Goal: Feedback & Contribution: Leave review/rating

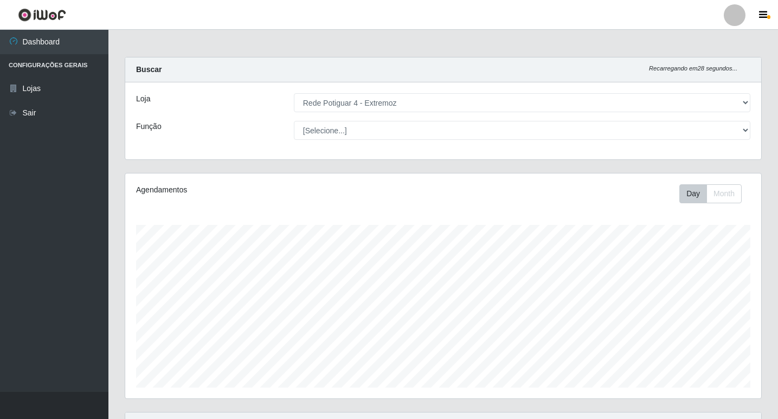
select select "78"
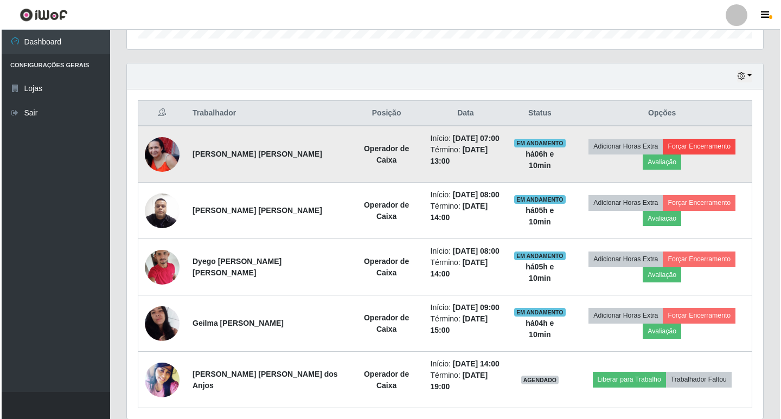
scroll to position [225, 636]
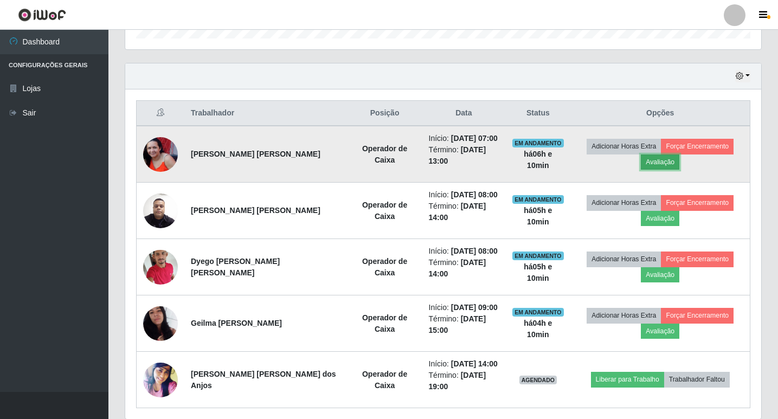
click at [679, 155] on button "Avaliação" at bounding box center [660, 162] width 38 height 15
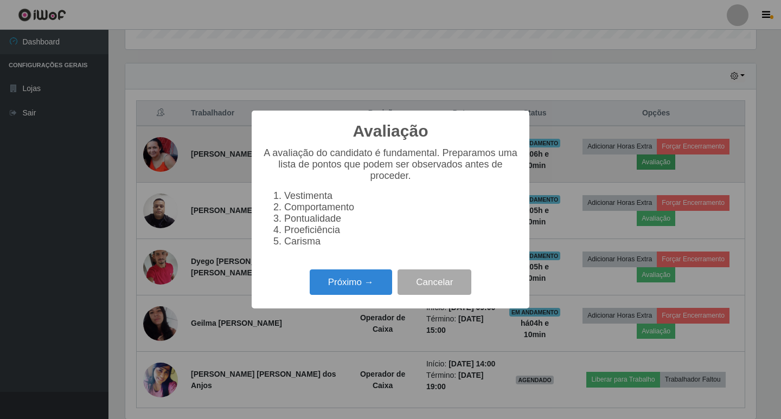
scroll to position [225, 631]
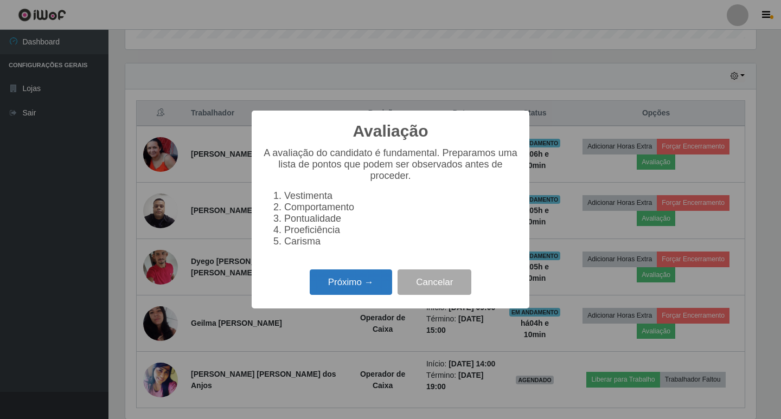
click at [364, 293] on button "Próximo →" at bounding box center [351, 281] width 82 height 25
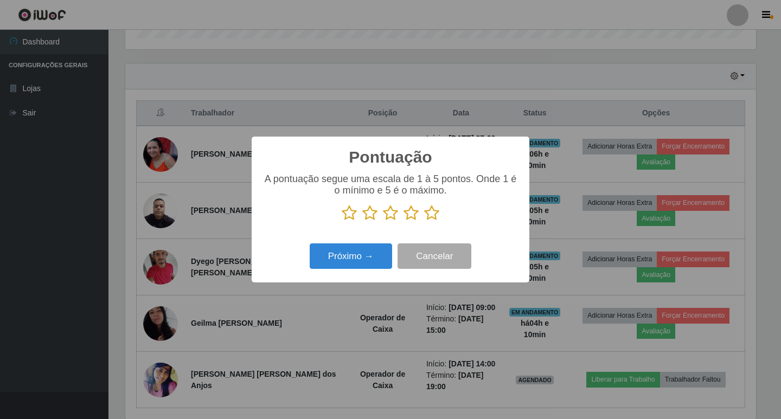
scroll to position [542013, 541608]
click at [433, 218] on icon at bounding box center [431, 213] width 15 height 16
click at [424, 221] on input "radio" at bounding box center [424, 221] width 0 height 0
click at [355, 254] on button "Próximo →" at bounding box center [351, 255] width 82 height 25
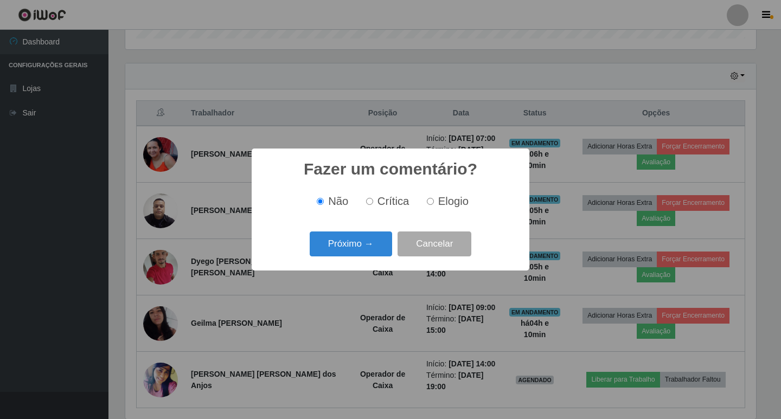
click at [427, 204] on input "Elogio" at bounding box center [430, 201] width 7 height 7
radio input "true"
click at [363, 247] on button "Próximo →" at bounding box center [351, 244] width 82 height 25
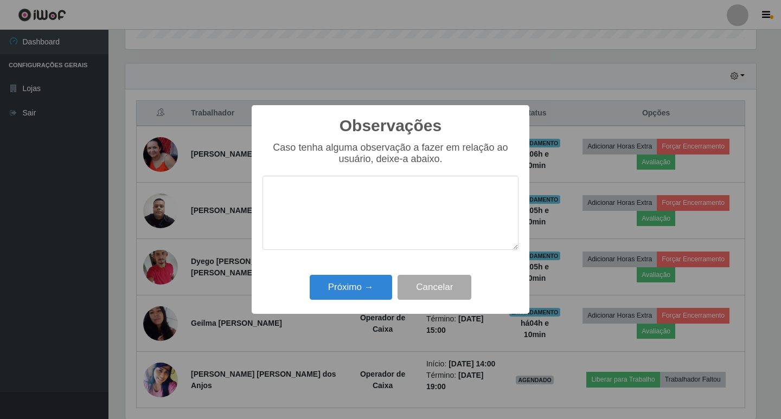
click at [360, 232] on textarea at bounding box center [390, 213] width 256 height 74
type textarea "ATENDIMENTO OTIMO"
click at [361, 291] on button "Próximo →" at bounding box center [351, 287] width 82 height 25
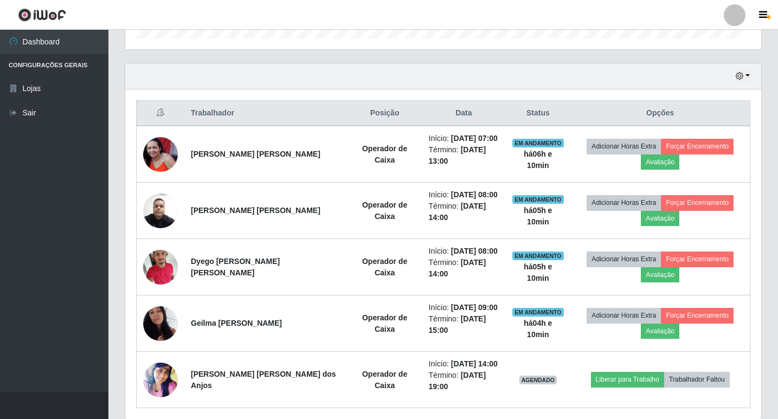
scroll to position [225, 636]
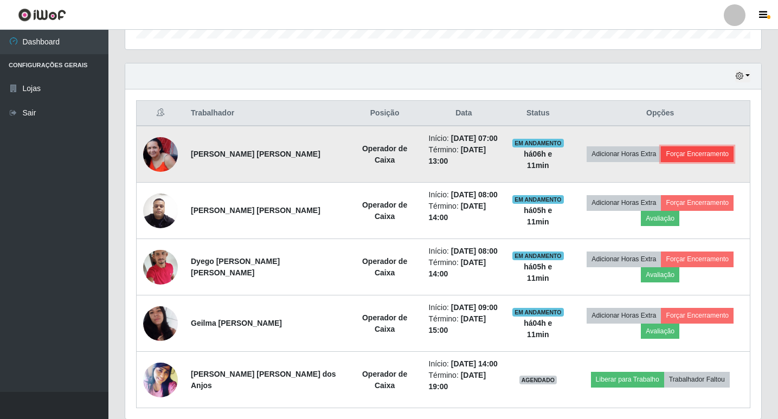
click at [701, 146] on button "Forçar Encerramento" at bounding box center [697, 153] width 73 height 15
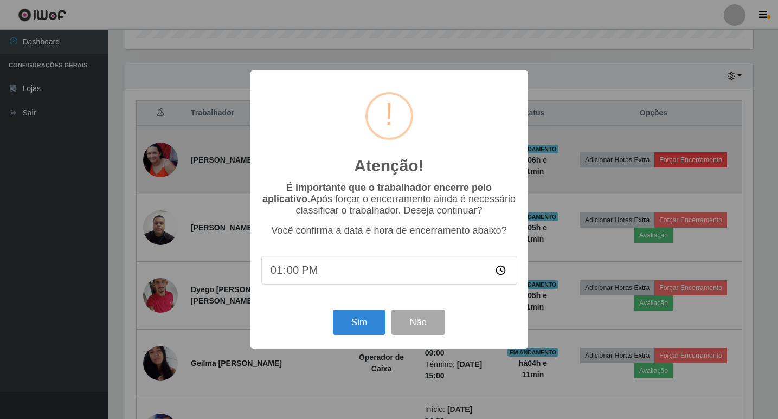
scroll to position [225, 631]
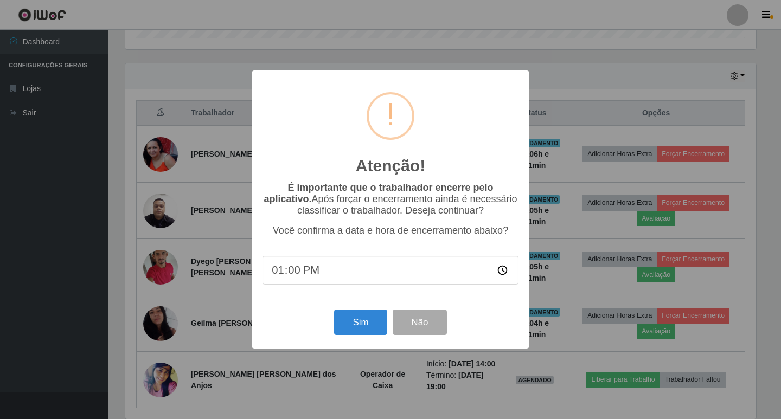
type input "13:05"
click at [350, 322] on button "Sim" at bounding box center [360, 322] width 53 height 25
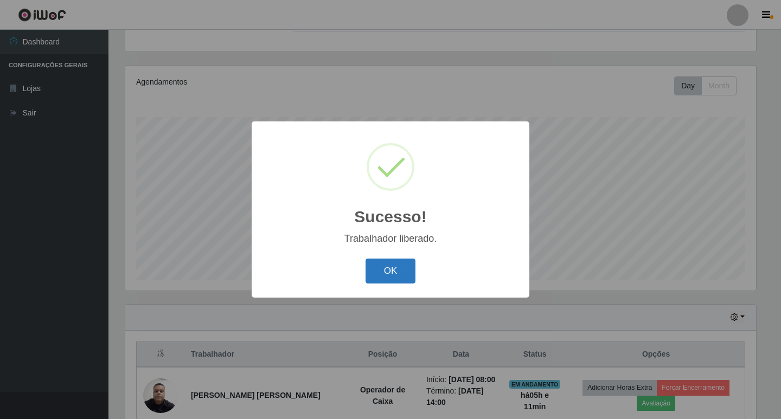
click at [393, 269] on button "OK" at bounding box center [390, 271] width 50 height 25
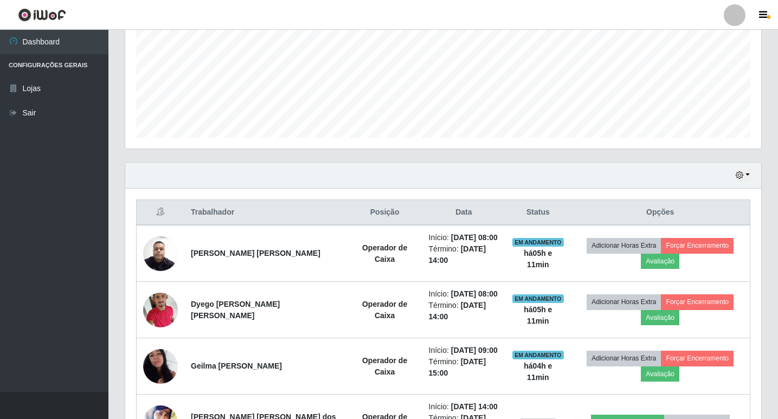
scroll to position [301, 0]
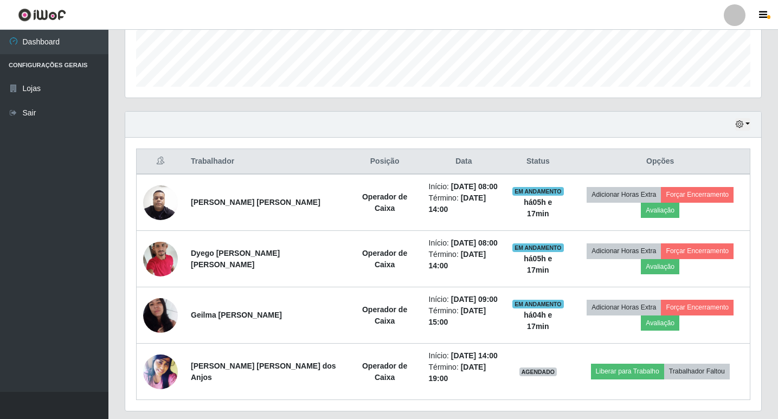
click at [127, 388] on div "Hoje 1 dia 3 [PERSON_NAME] 1 Semana Não encerrados Trabalhador Posição Data Sta…" at bounding box center [443, 267] width 653 height 313
click at [371, 134] on div "Hoje 1 dia 3 dias 1 Semana Não encerrados" at bounding box center [443, 125] width 636 height 26
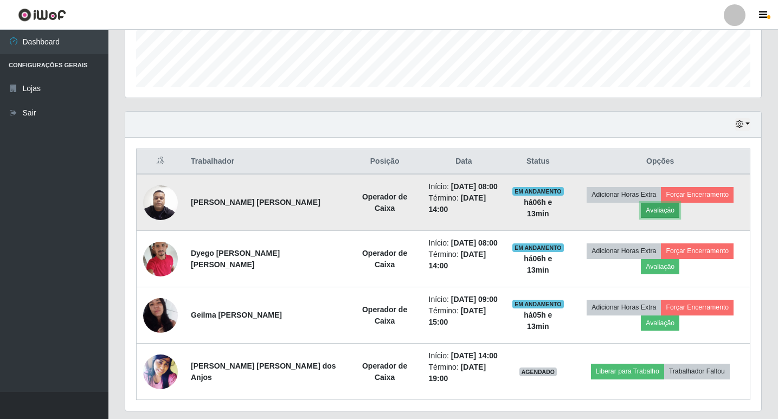
click at [679, 203] on button "Avaliação" at bounding box center [660, 210] width 38 height 15
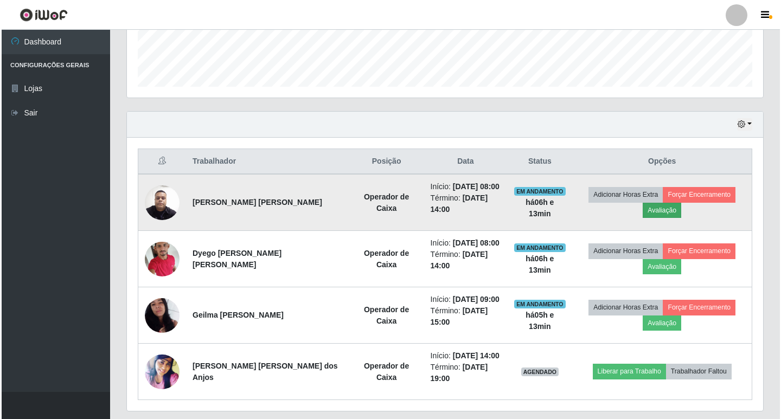
scroll to position [225, 631]
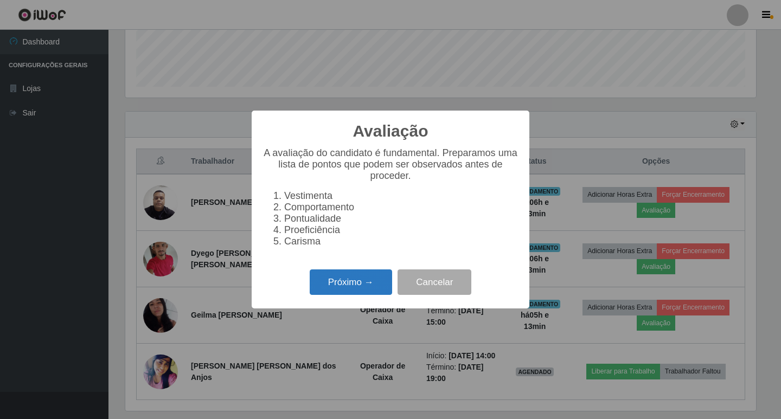
click at [345, 287] on button "Próximo →" at bounding box center [351, 281] width 82 height 25
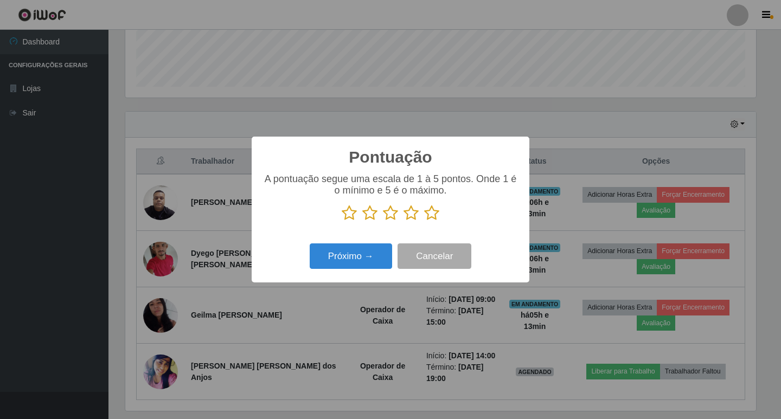
click at [431, 216] on icon at bounding box center [431, 213] width 15 height 16
click at [424, 221] on input "radio" at bounding box center [424, 221] width 0 height 0
click at [358, 257] on button "Próximo →" at bounding box center [351, 255] width 82 height 25
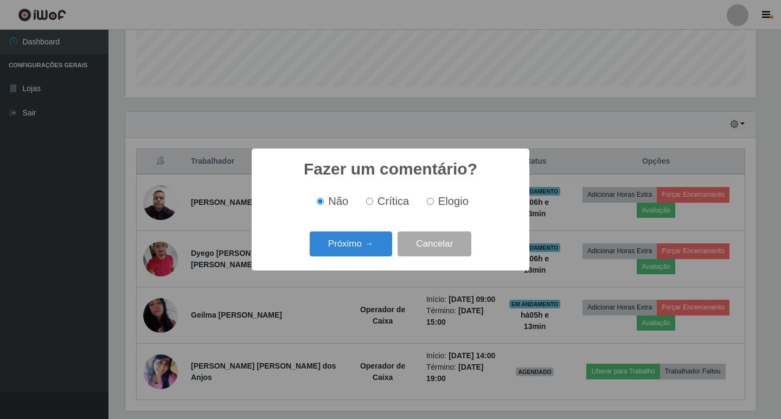
click at [430, 203] on input "Elogio" at bounding box center [430, 201] width 7 height 7
radio input "true"
click at [351, 240] on button "Próximo →" at bounding box center [351, 244] width 82 height 25
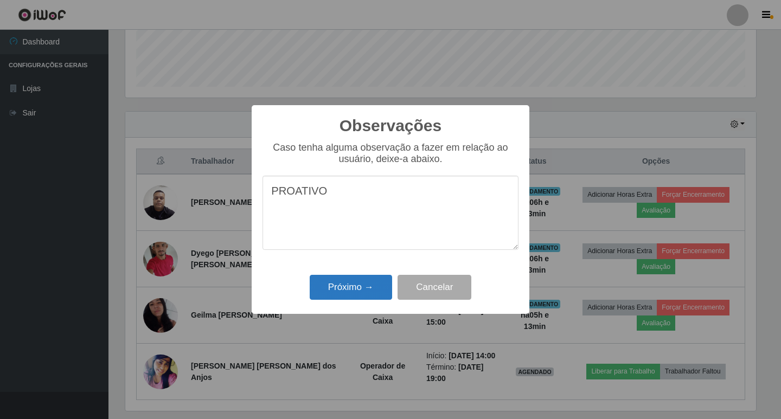
type textarea "PROATIVO"
click at [345, 293] on button "Próximo →" at bounding box center [351, 287] width 82 height 25
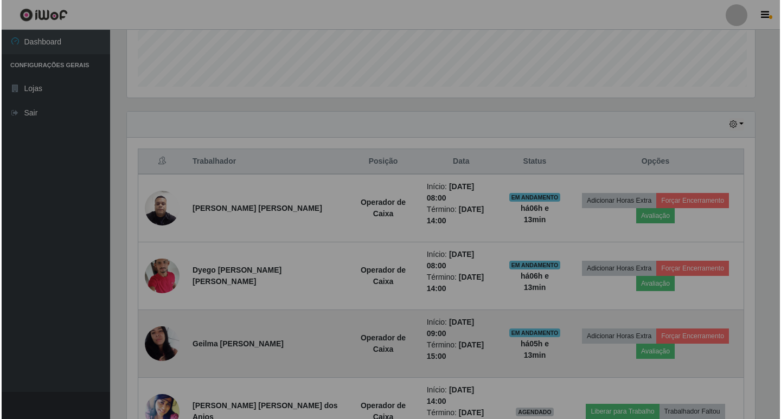
scroll to position [225, 636]
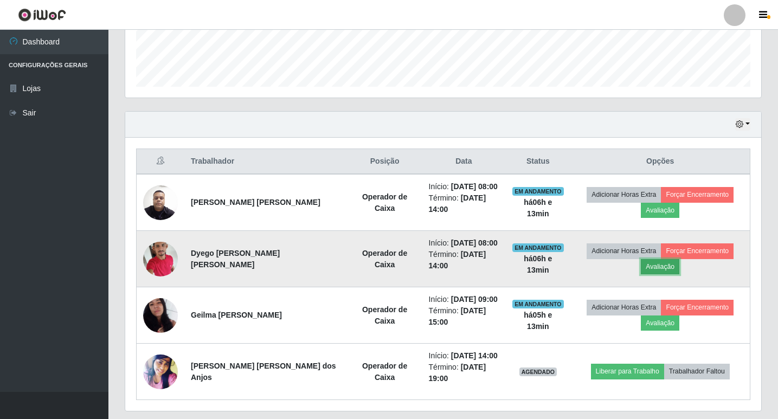
click at [679, 259] on button "Avaliação" at bounding box center [660, 266] width 38 height 15
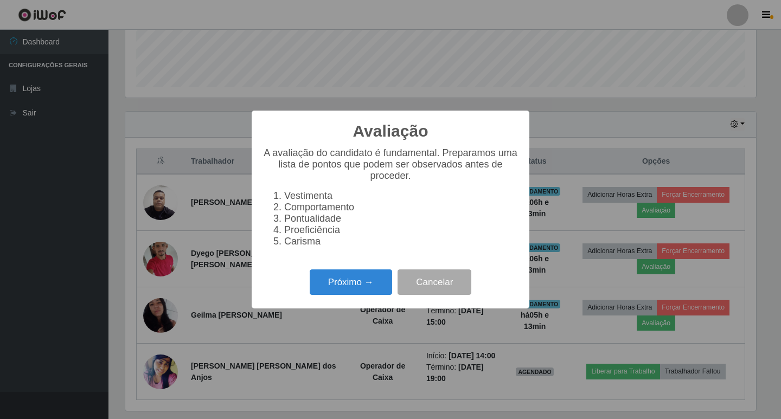
scroll to position [225, 631]
click at [372, 288] on button "Próximo →" at bounding box center [351, 281] width 82 height 25
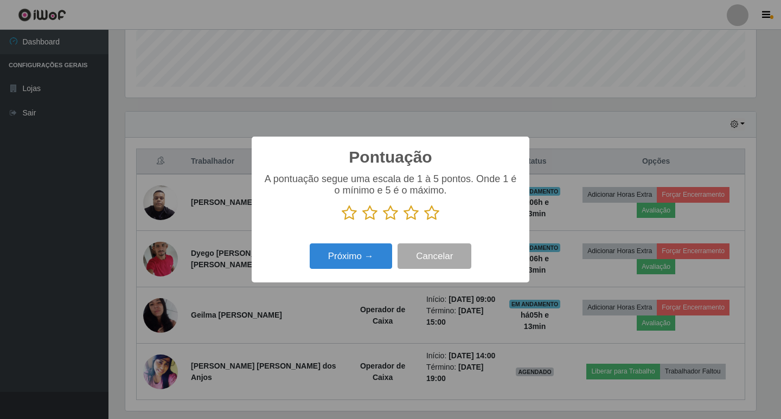
drag, startPoint x: 435, startPoint y: 212, endPoint x: 396, endPoint y: 236, distance: 46.5
click at [434, 212] on icon at bounding box center [431, 213] width 15 height 16
click at [424, 221] on input "radio" at bounding box center [424, 221] width 0 height 0
click at [370, 256] on button "Próximo →" at bounding box center [351, 255] width 82 height 25
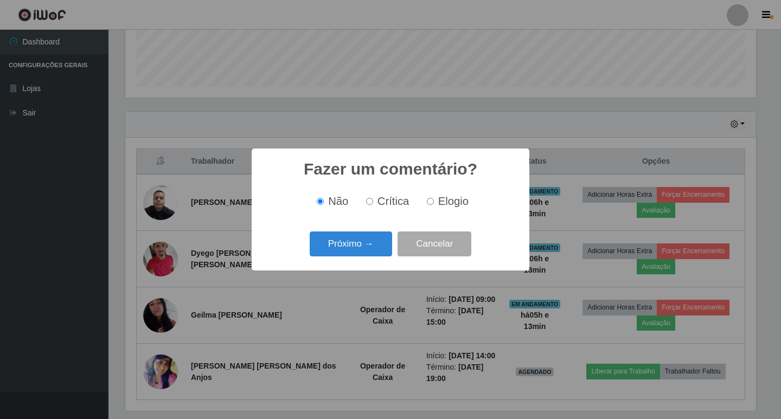
drag, startPoint x: 433, startPoint y: 205, endPoint x: 392, endPoint y: 232, distance: 48.6
click at [432, 205] on input "Elogio" at bounding box center [430, 201] width 7 height 7
radio input "true"
click at [375, 247] on button "Próximo →" at bounding box center [351, 244] width 82 height 25
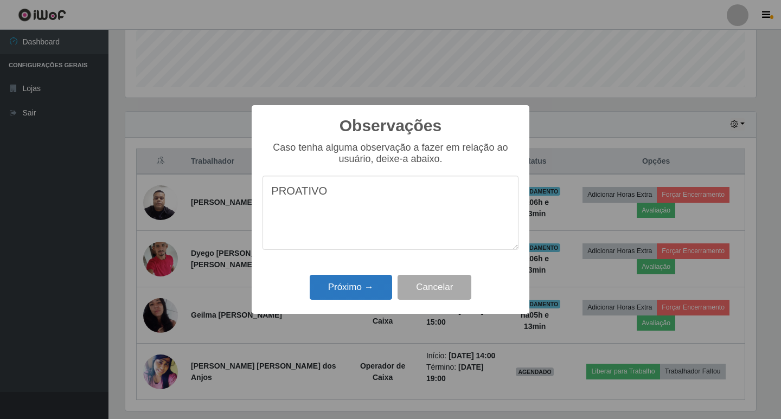
type textarea "PROATIVO"
click at [348, 292] on button "Próximo →" at bounding box center [351, 287] width 82 height 25
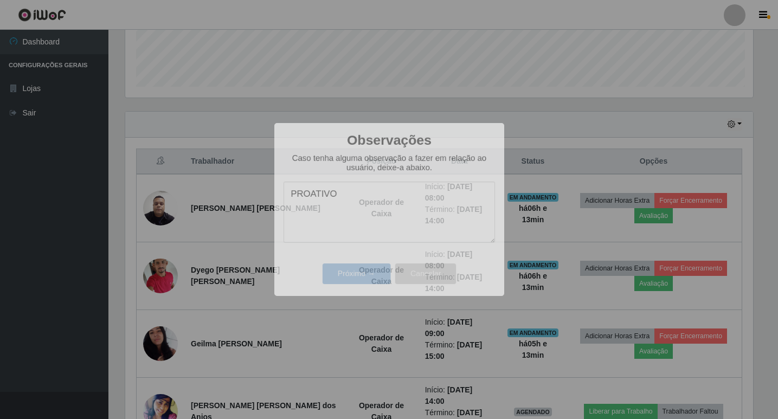
scroll to position [225, 636]
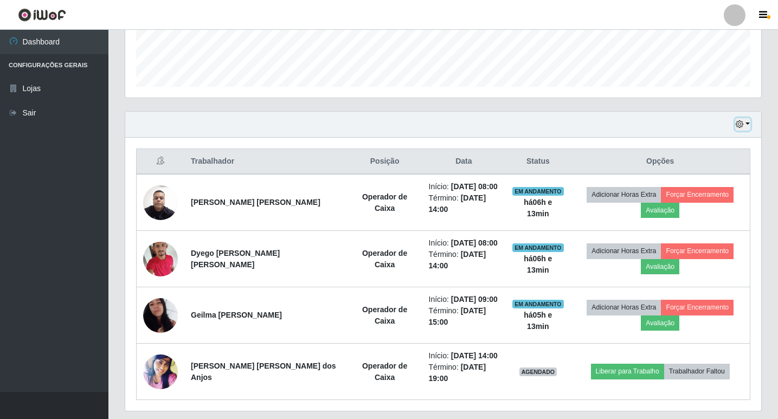
click at [743, 119] on button "button" at bounding box center [742, 124] width 15 height 12
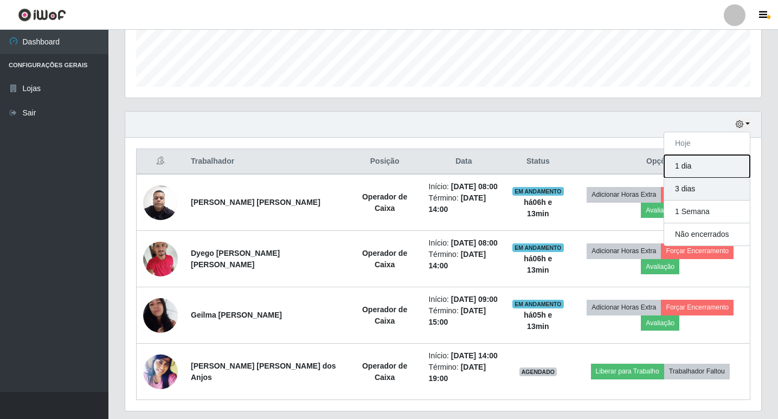
click at [700, 178] on div "Hoje 1 dia 3 dias 1 Semana Não encerrados" at bounding box center [707, 189] width 87 height 114
click at [705, 169] on button "1 dia" at bounding box center [707, 166] width 86 height 23
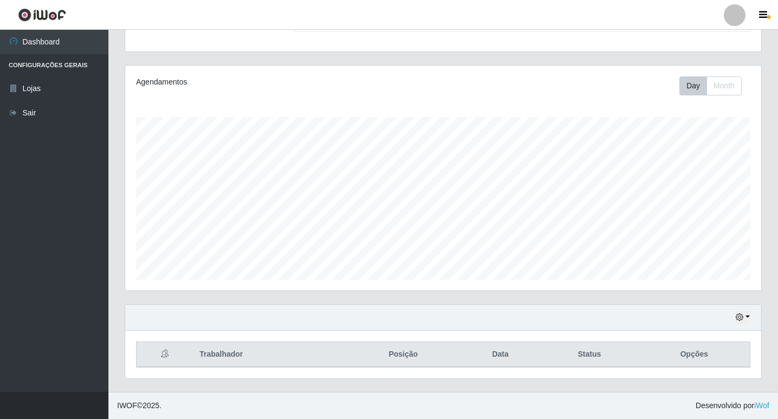
scroll to position [301, 0]
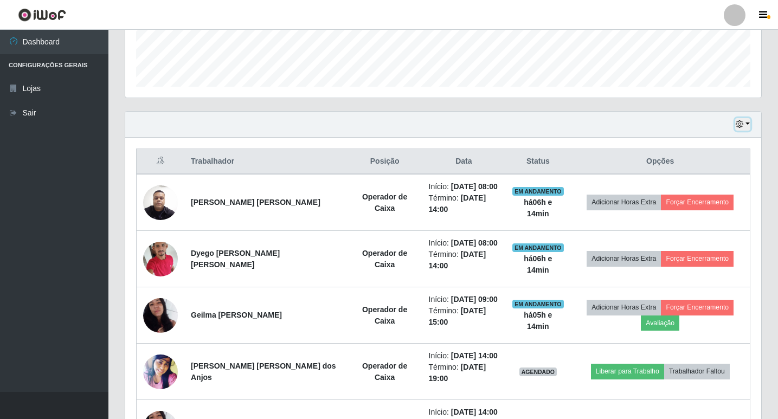
click at [744, 121] on button "button" at bounding box center [742, 124] width 15 height 12
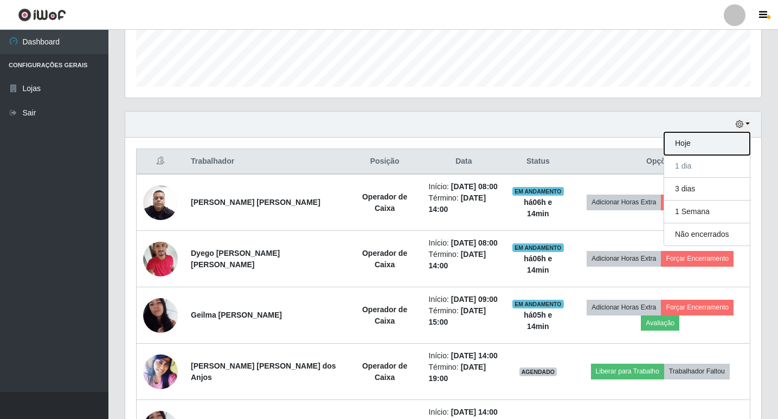
click at [726, 148] on button "Hoje" at bounding box center [707, 143] width 86 height 23
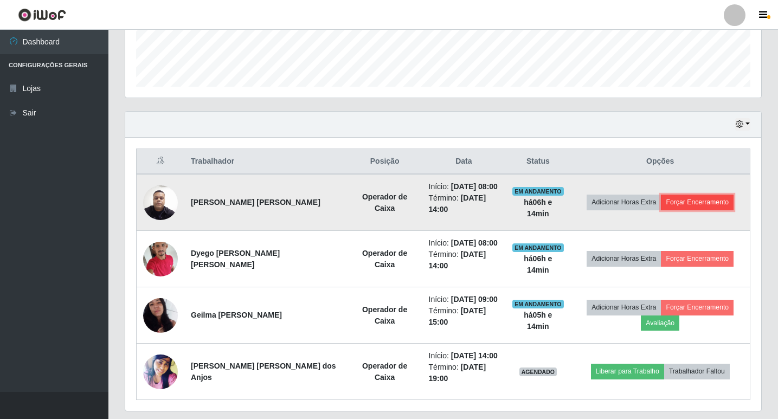
click at [689, 201] on button "Forçar Encerramento" at bounding box center [697, 202] width 73 height 15
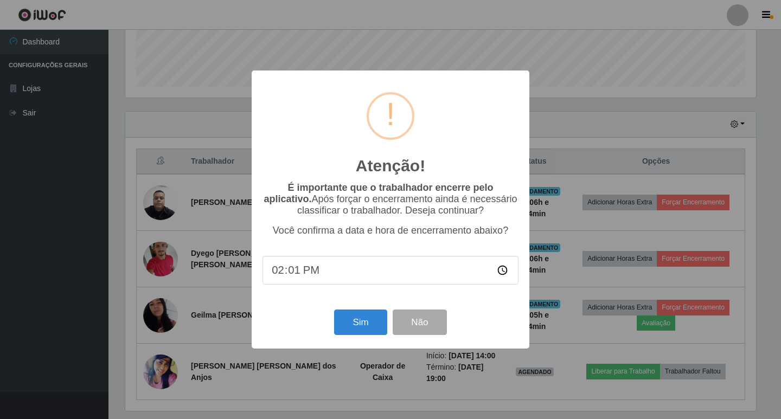
type input "14:10"
click at [351, 330] on button "Sim" at bounding box center [360, 322] width 53 height 25
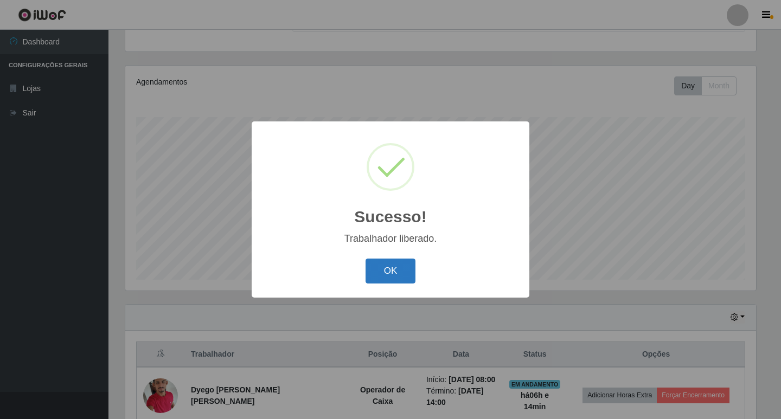
click at [389, 269] on button "OK" at bounding box center [390, 271] width 50 height 25
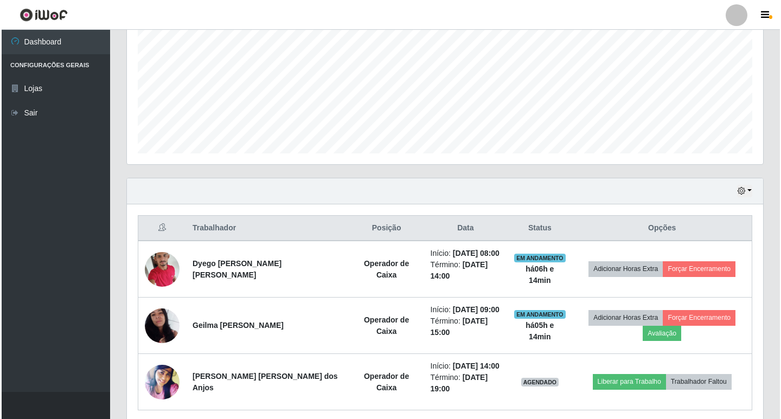
scroll to position [253, 0]
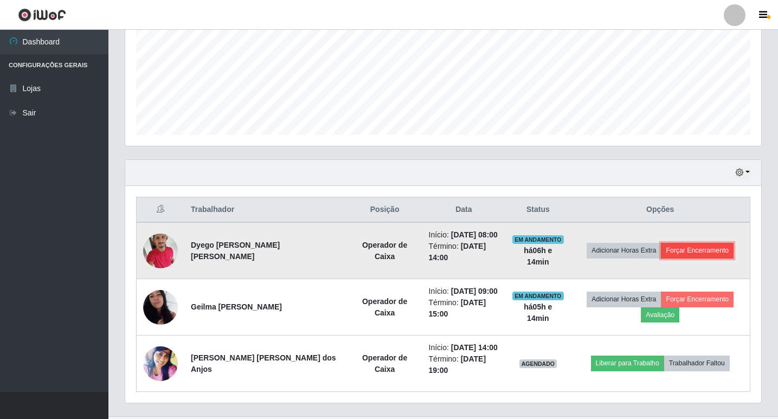
click at [693, 243] on button "Forçar Encerramento" at bounding box center [697, 250] width 73 height 15
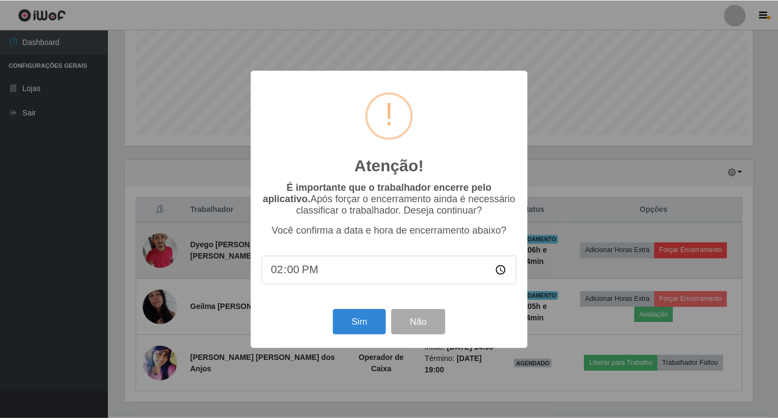
scroll to position [225, 631]
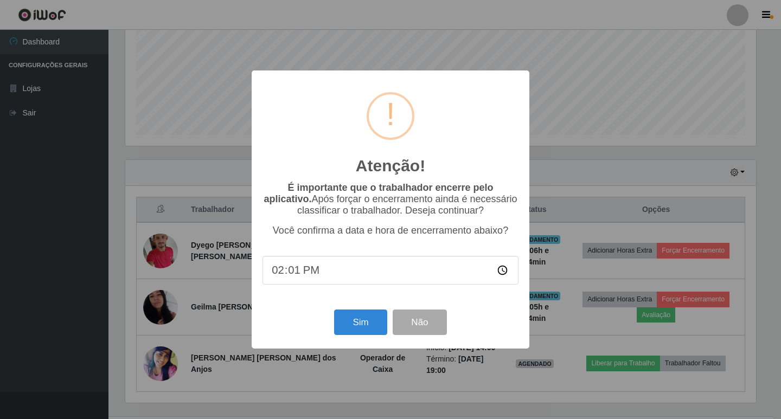
type input "14:10"
click at [361, 331] on button "Sim" at bounding box center [360, 322] width 53 height 25
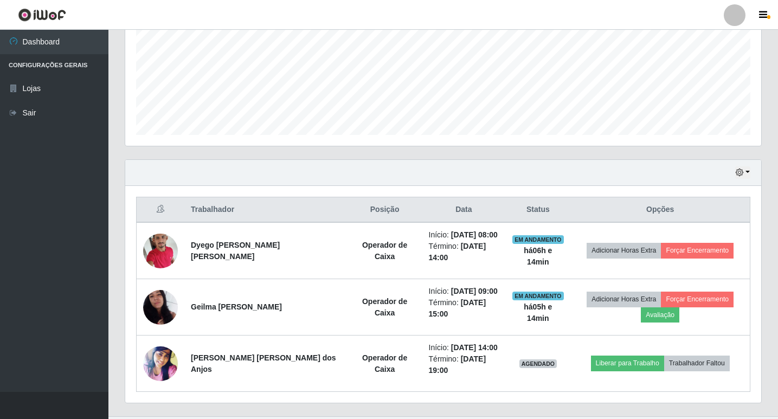
scroll to position [0, 0]
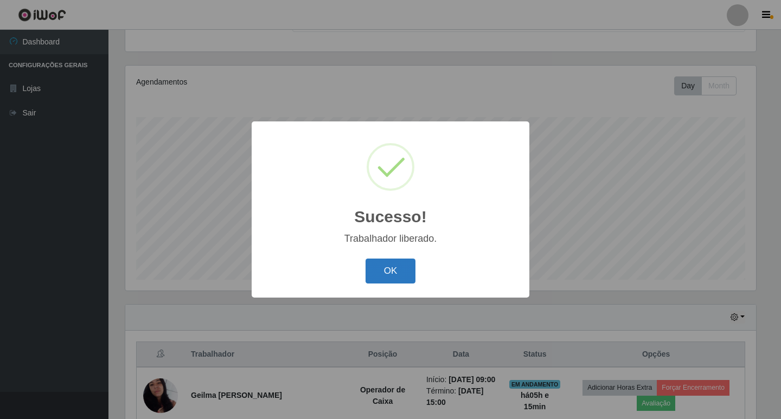
click at [400, 264] on button "OK" at bounding box center [390, 271] width 50 height 25
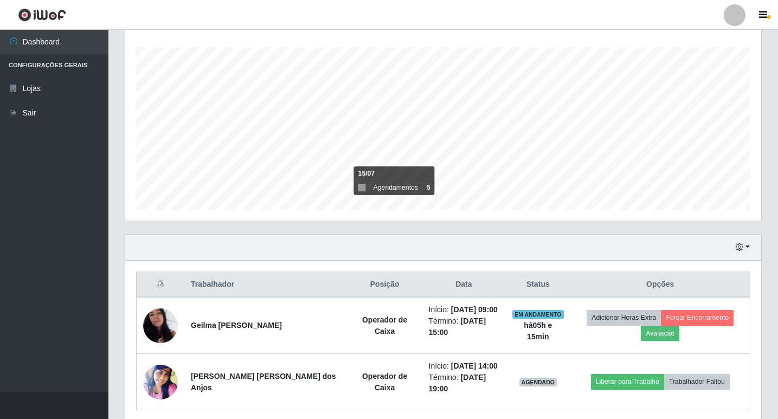
scroll to position [204, 0]
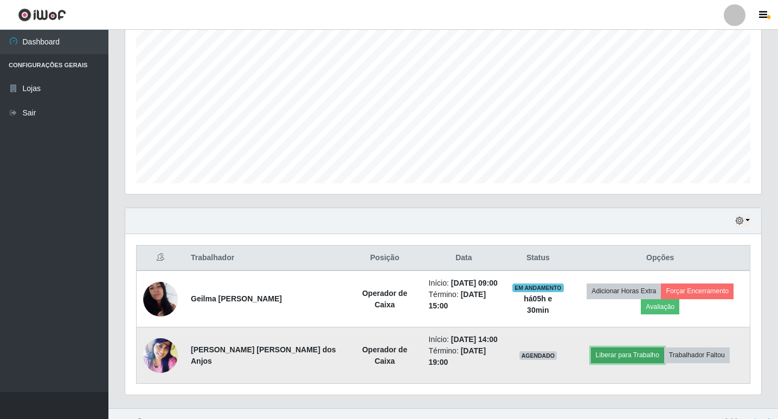
click at [607, 348] on button "Liberar para Trabalho" at bounding box center [627, 355] width 73 height 15
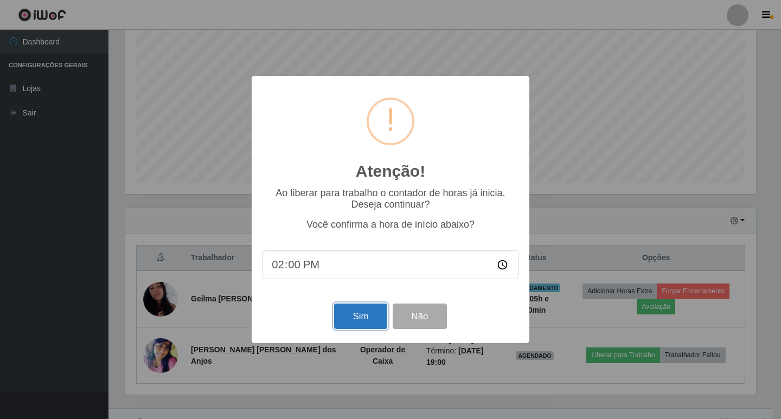
click at [364, 318] on button "Sim" at bounding box center [360, 316] width 53 height 25
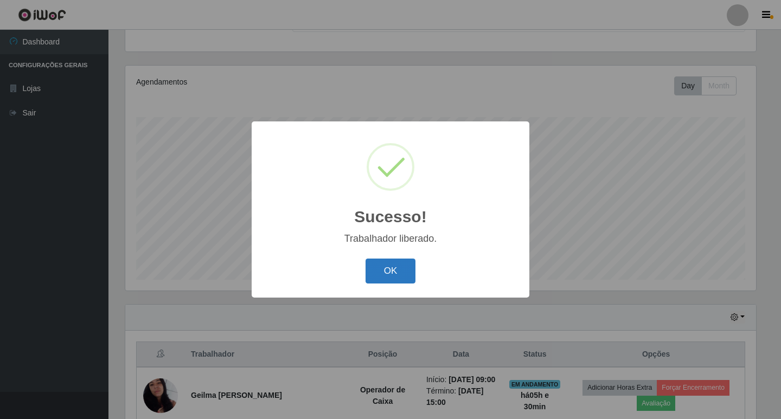
click at [407, 270] on button "OK" at bounding box center [390, 271] width 50 height 25
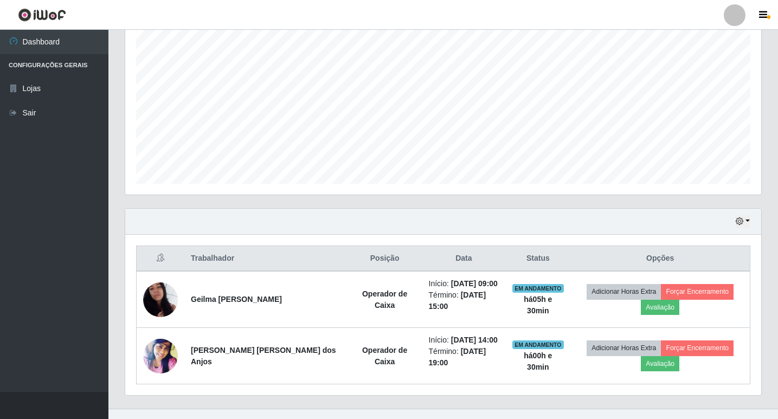
scroll to position [204, 0]
click at [740, 223] on icon "button" at bounding box center [740, 221] width 8 height 8
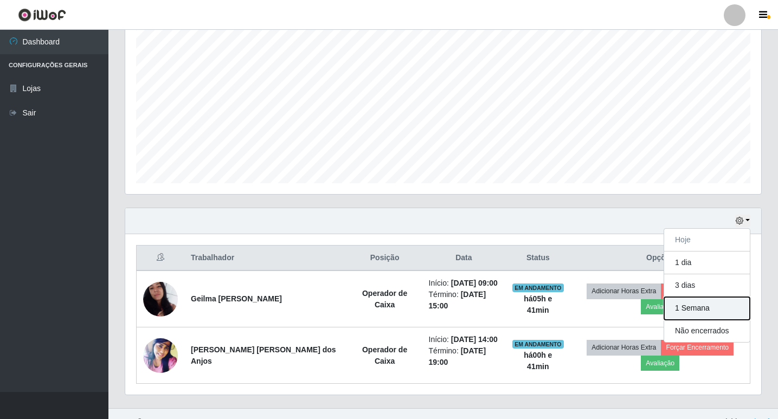
click at [682, 310] on button "1 Semana" at bounding box center [707, 308] width 86 height 23
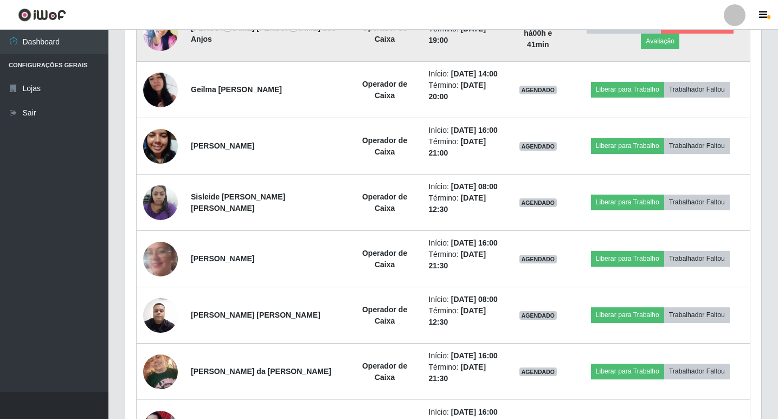
scroll to position [530, 0]
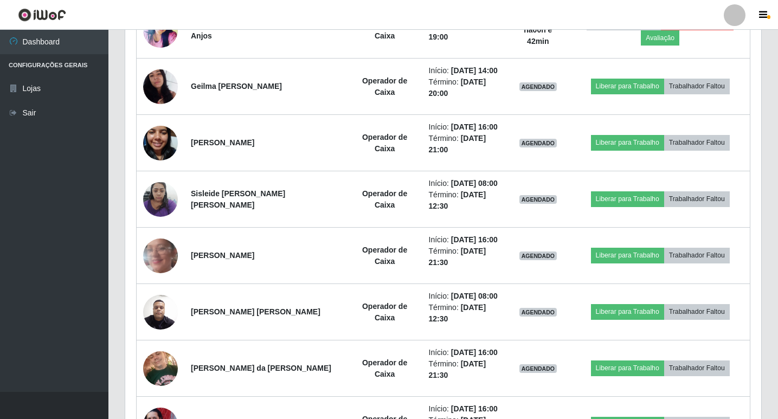
click at [127, 252] on div "Trabalhador Posição Data Status Opções Geilma [PERSON_NAME] Operador de Caixa I…" at bounding box center [443, 384] width 636 height 950
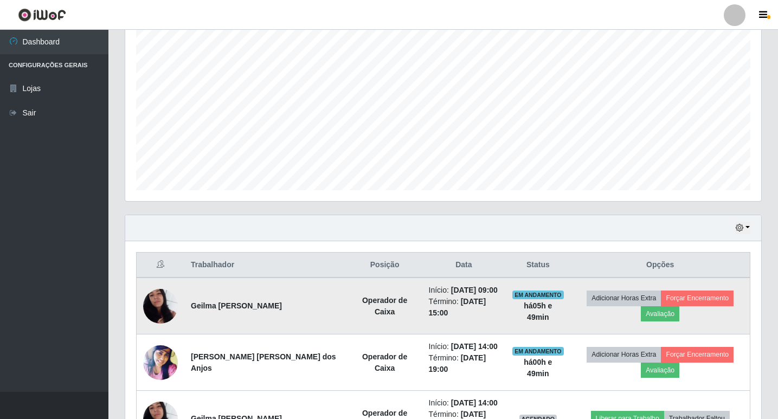
scroll to position [197, 0]
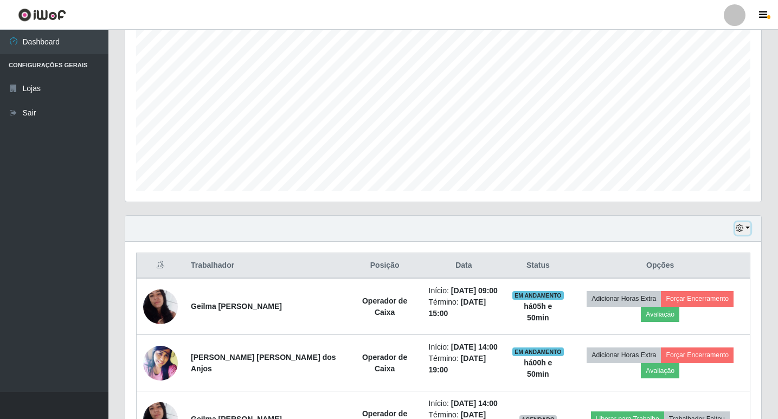
click at [739, 232] on icon "button" at bounding box center [740, 228] width 8 height 8
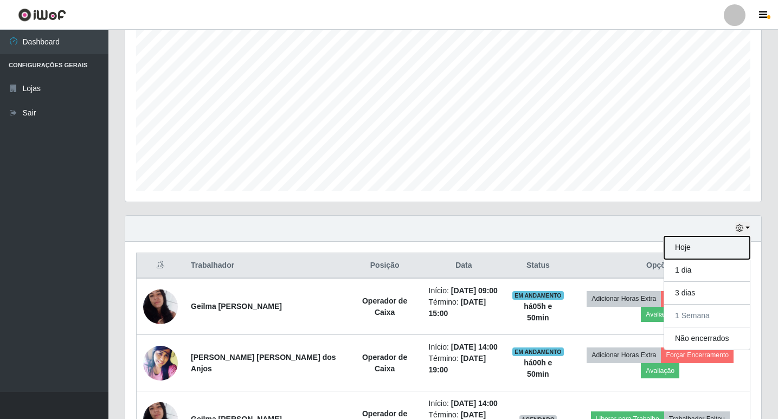
click at [732, 248] on button "Hoje" at bounding box center [707, 247] width 86 height 23
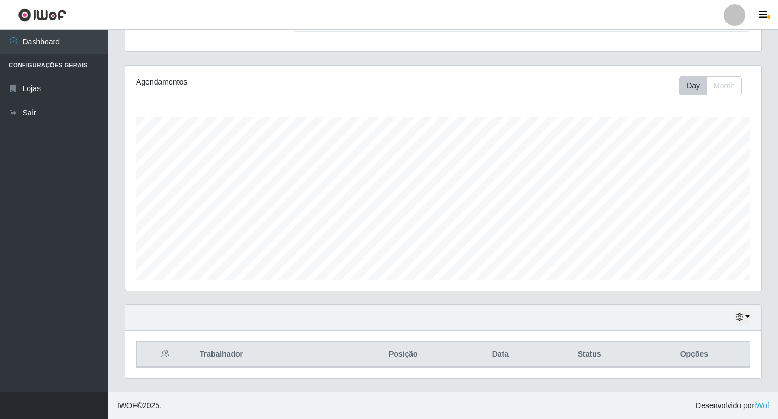
scroll to position [204, 0]
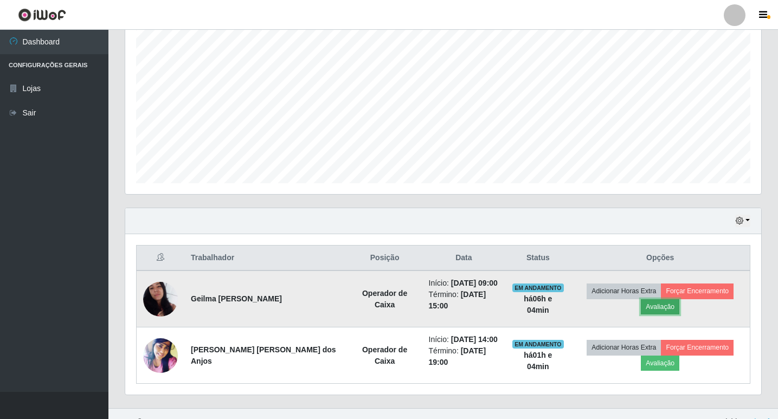
click at [679, 299] on button "Avaliação" at bounding box center [660, 306] width 38 height 15
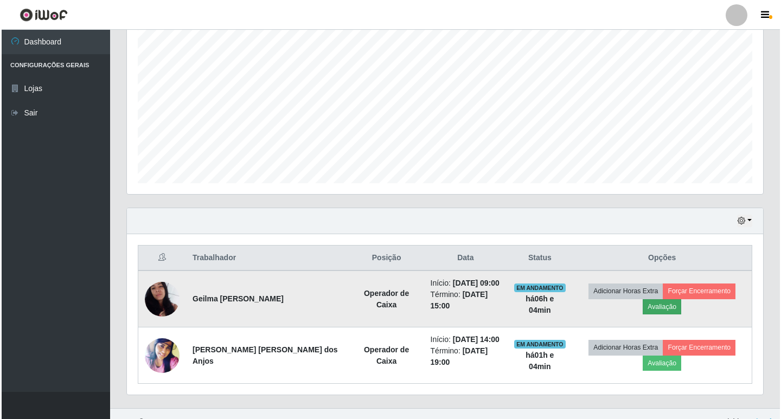
scroll to position [225, 631]
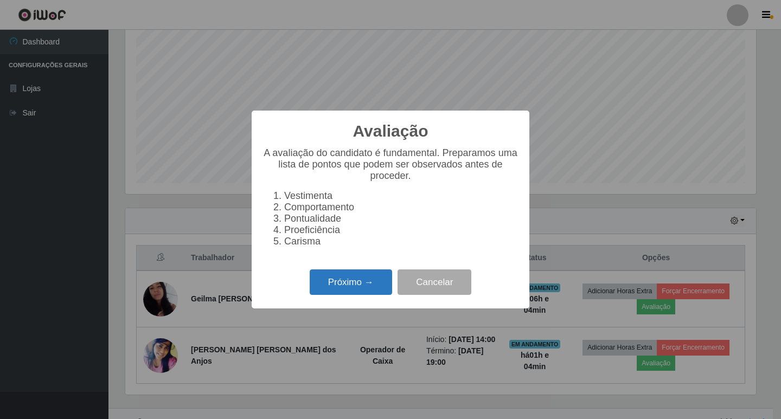
click at [355, 287] on button "Próximo →" at bounding box center [351, 281] width 82 height 25
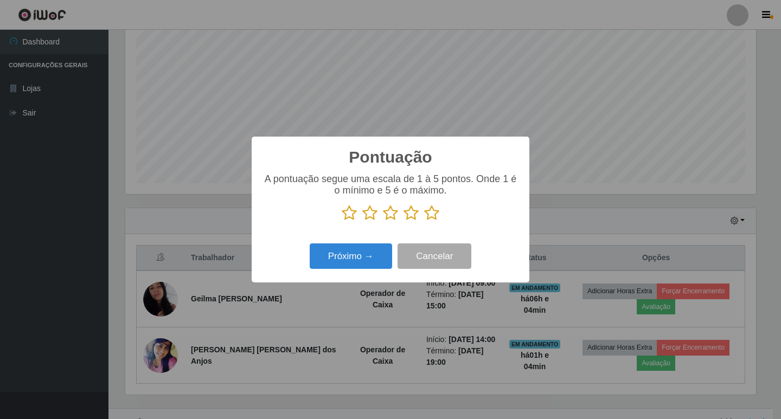
scroll to position [542013, 541608]
click at [433, 214] on icon at bounding box center [431, 213] width 15 height 16
click at [424, 221] on input "radio" at bounding box center [424, 221] width 0 height 0
click at [344, 262] on button "Próximo →" at bounding box center [351, 255] width 82 height 25
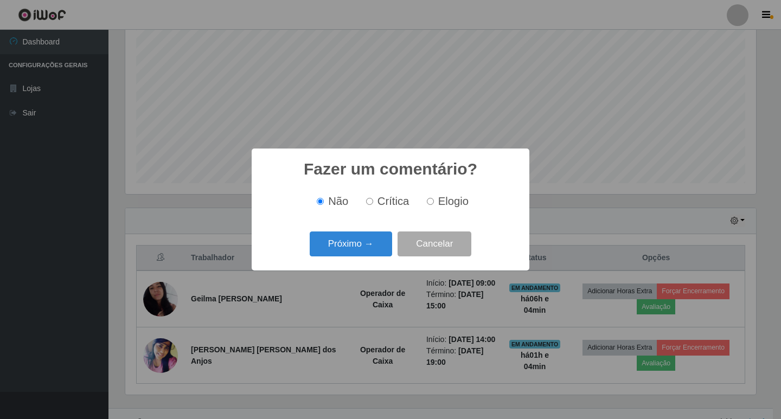
click at [427, 204] on input "Elogio" at bounding box center [430, 201] width 7 height 7
radio input "true"
click at [374, 234] on button "Próximo →" at bounding box center [351, 244] width 82 height 25
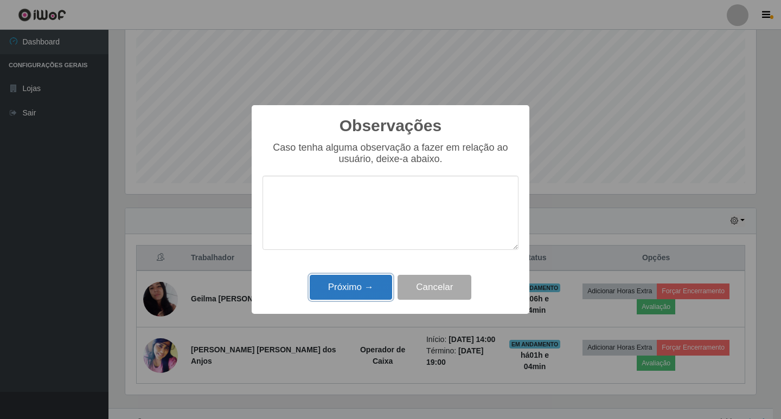
click at [351, 277] on button "Próximo →" at bounding box center [351, 287] width 82 height 25
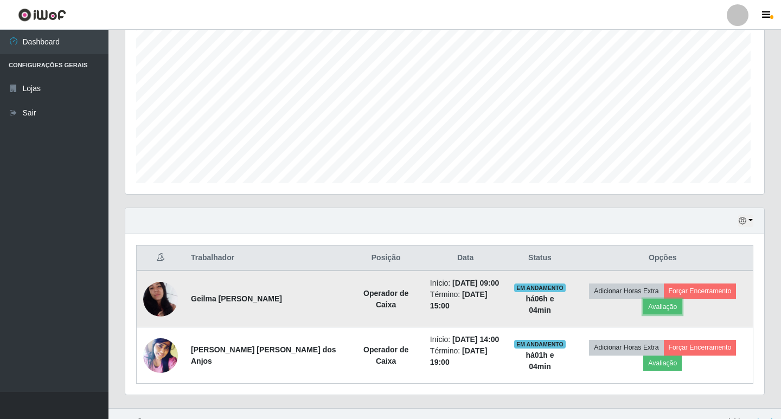
scroll to position [225, 636]
click at [661, 299] on button "Forçar Encerramento" at bounding box center [697, 291] width 73 height 15
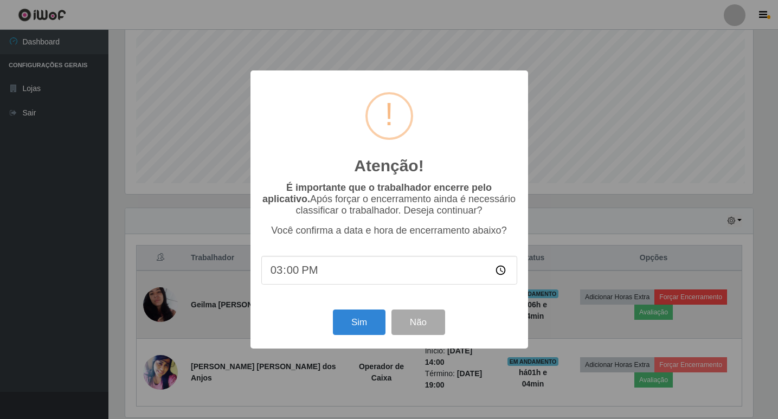
scroll to position [225, 631]
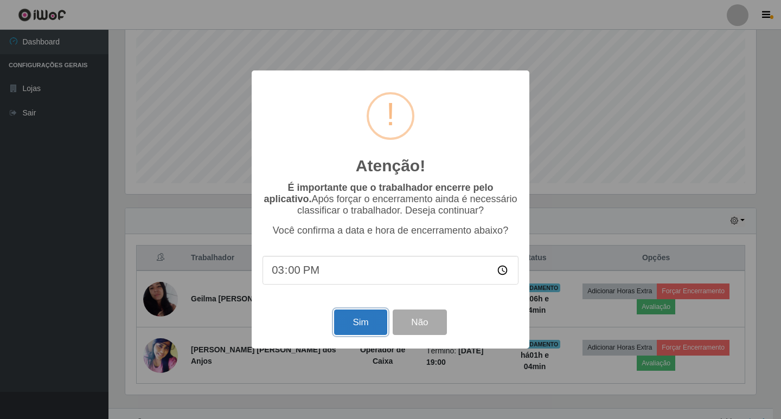
click at [365, 322] on button "Sim" at bounding box center [360, 322] width 53 height 25
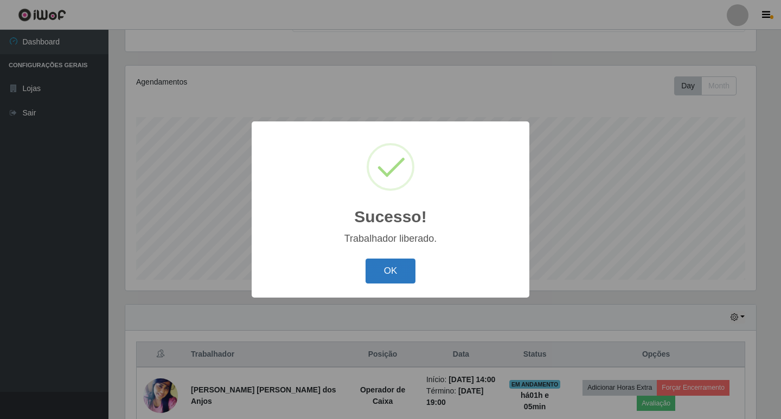
click at [375, 272] on button "OK" at bounding box center [390, 271] width 50 height 25
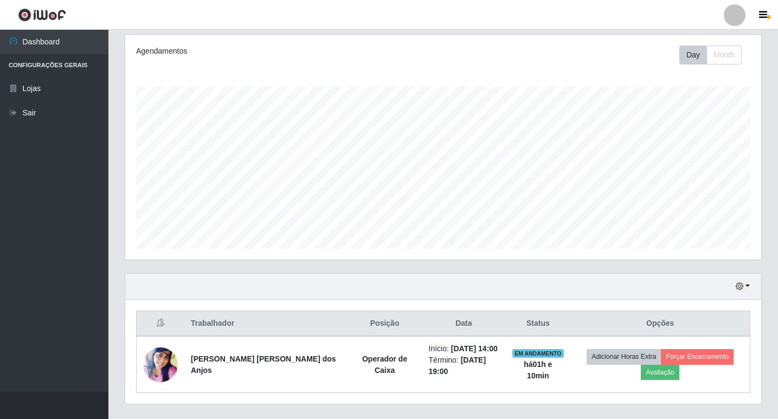
scroll to position [156, 0]
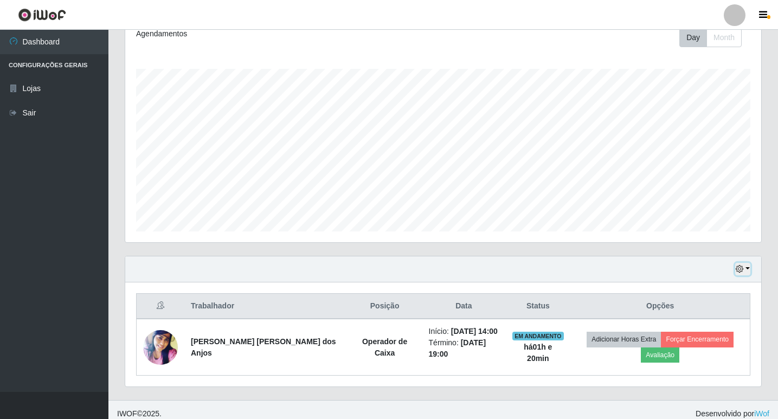
click at [740, 274] on button "button" at bounding box center [742, 269] width 15 height 12
click at [685, 228] on button "1 Semana" at bounding box center [707, 228] width 86 height 23
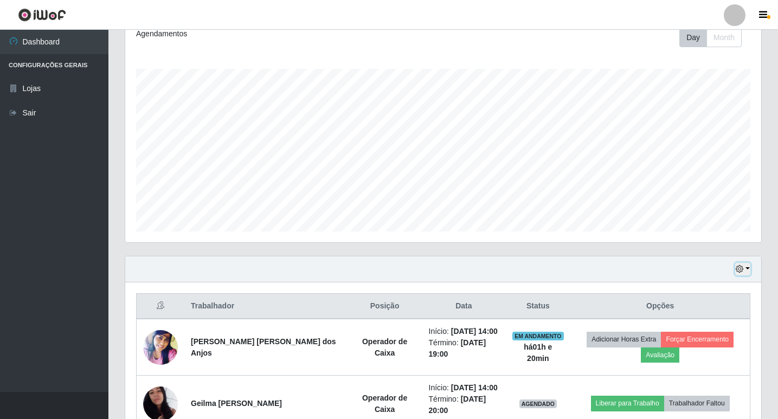
click at [742, 264] on button "button" at bounding box center [742, 269] width 15 height 12
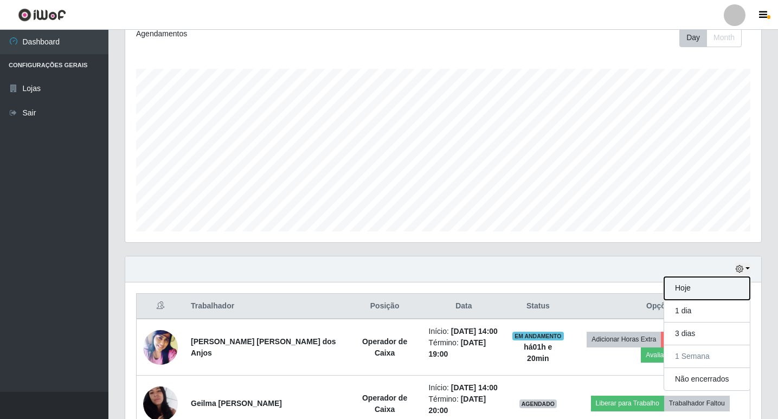
click at [676, 288] on button "Hoje" at bounding box center [707, 288] width 86 height 23
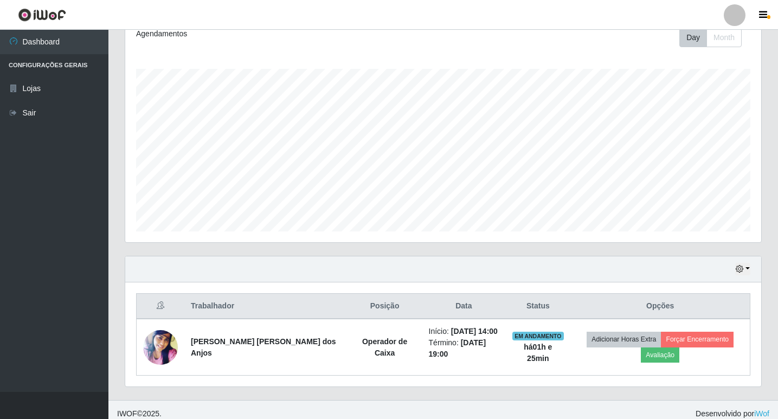
click at [493, 236] on div "Agendamentos Day Month 30/07 Agendamentos 5" at bounding box center [443, 129] width 636 height 225
